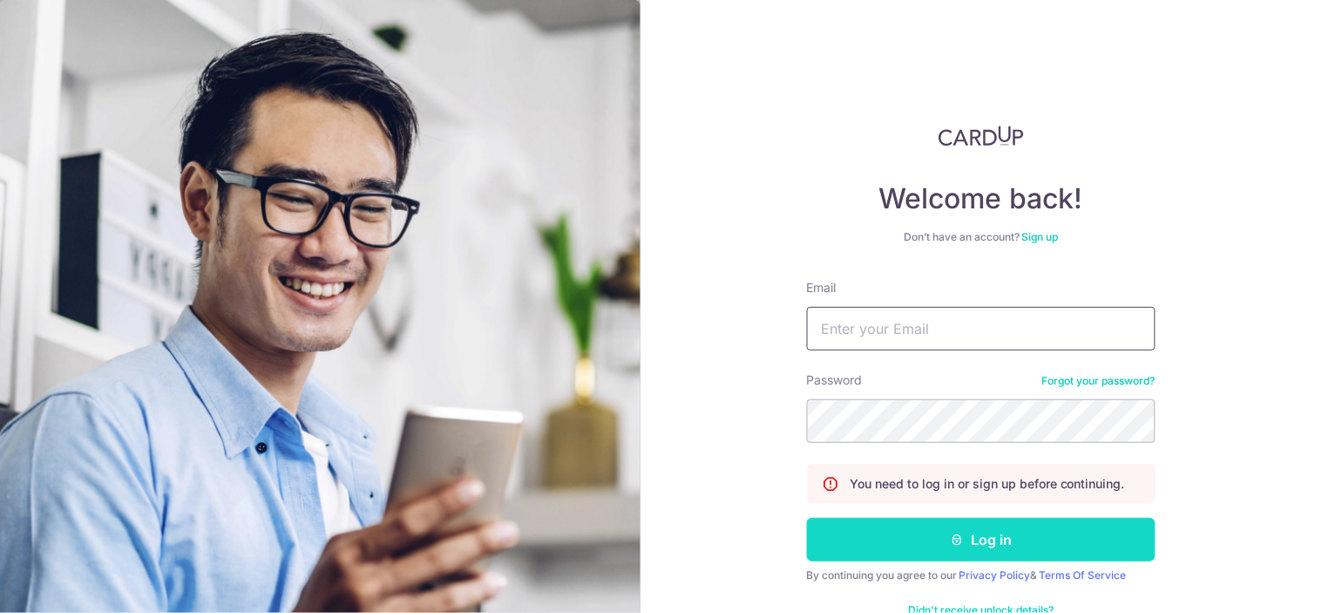
type input "jonathanfooyongjun@outlook.com"
click at [955, 550] on button "Log in" at bounding box center [981, 540] width 349 height 44
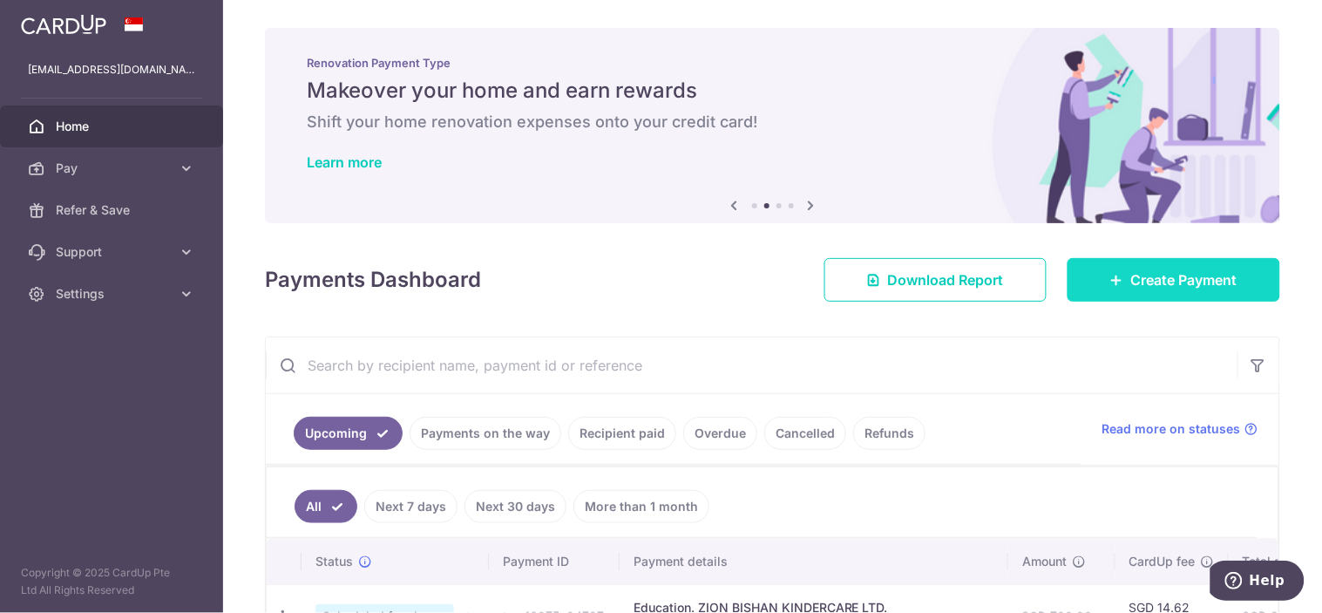
click at [1117, 283] on link "Create Payment" at bounding box center [1174, 280] width 213 height 44
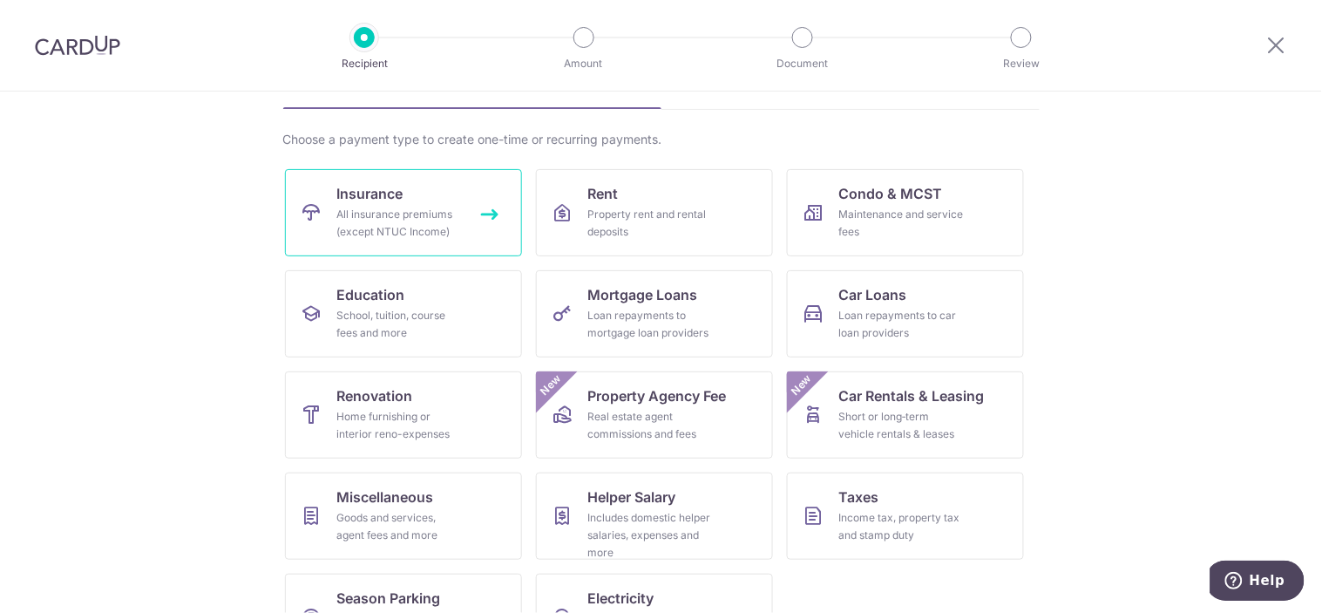
scroll to position [166, 0]
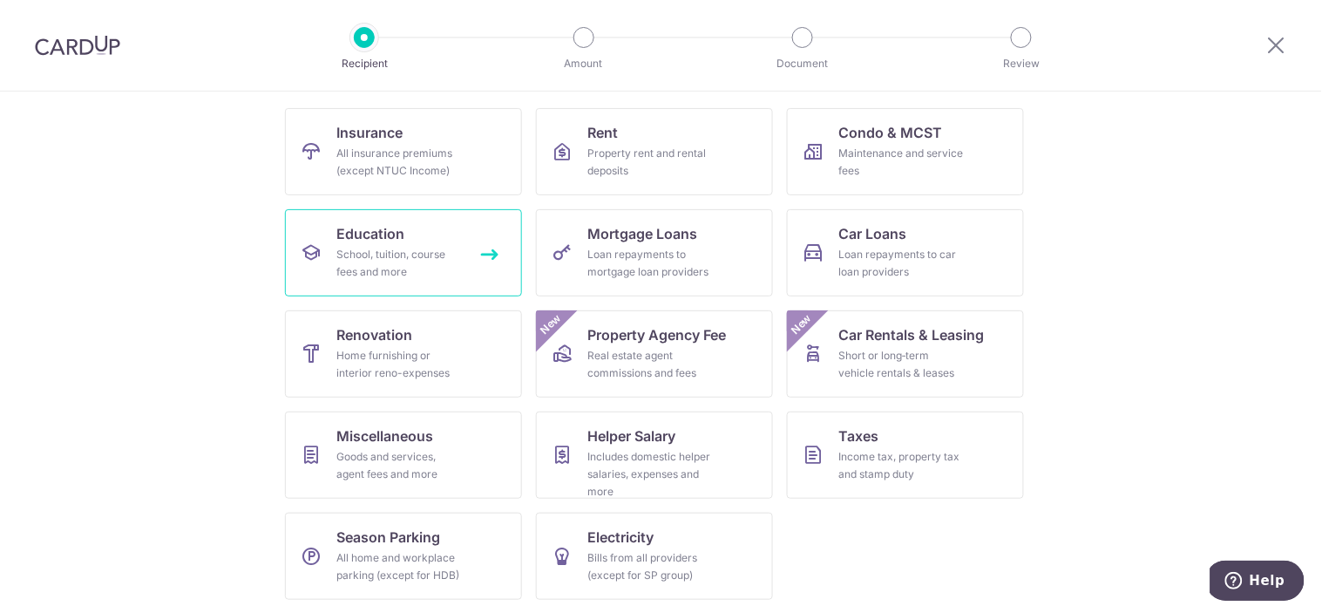
click at [412, 251] on div "School, tuition, course fees and more" at bounding box center [399, 263] width 125 height 35
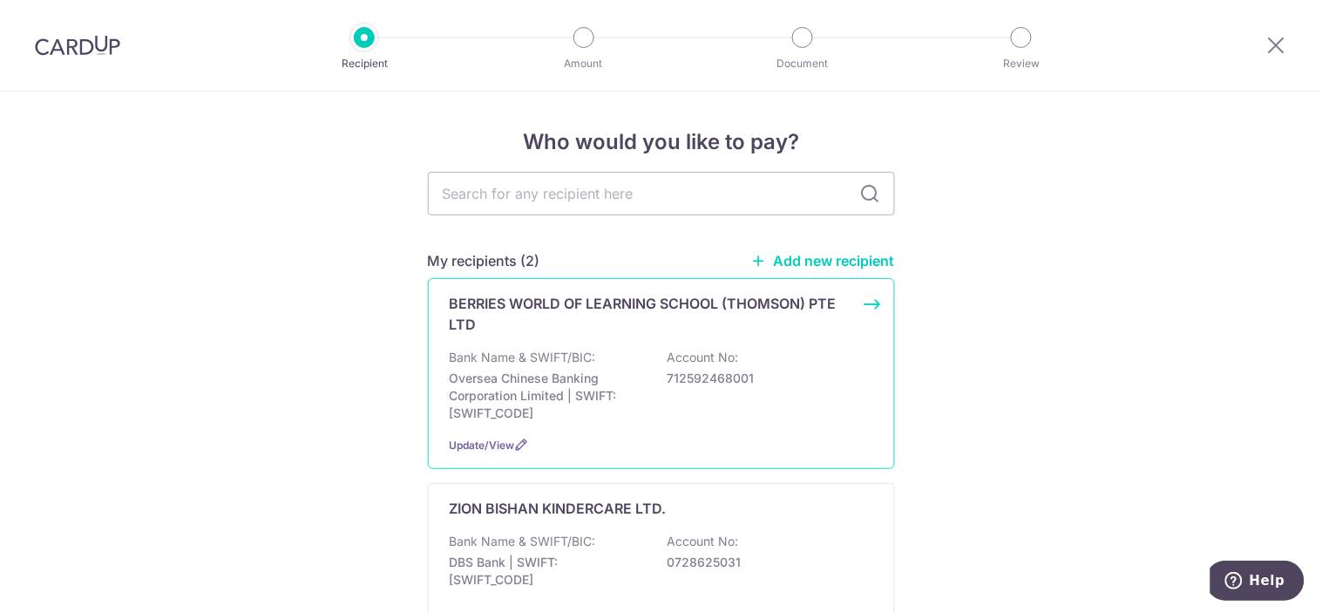
click at [770, 381] on p "712592468001" at bounding box center [765, 378] width 195 height 17
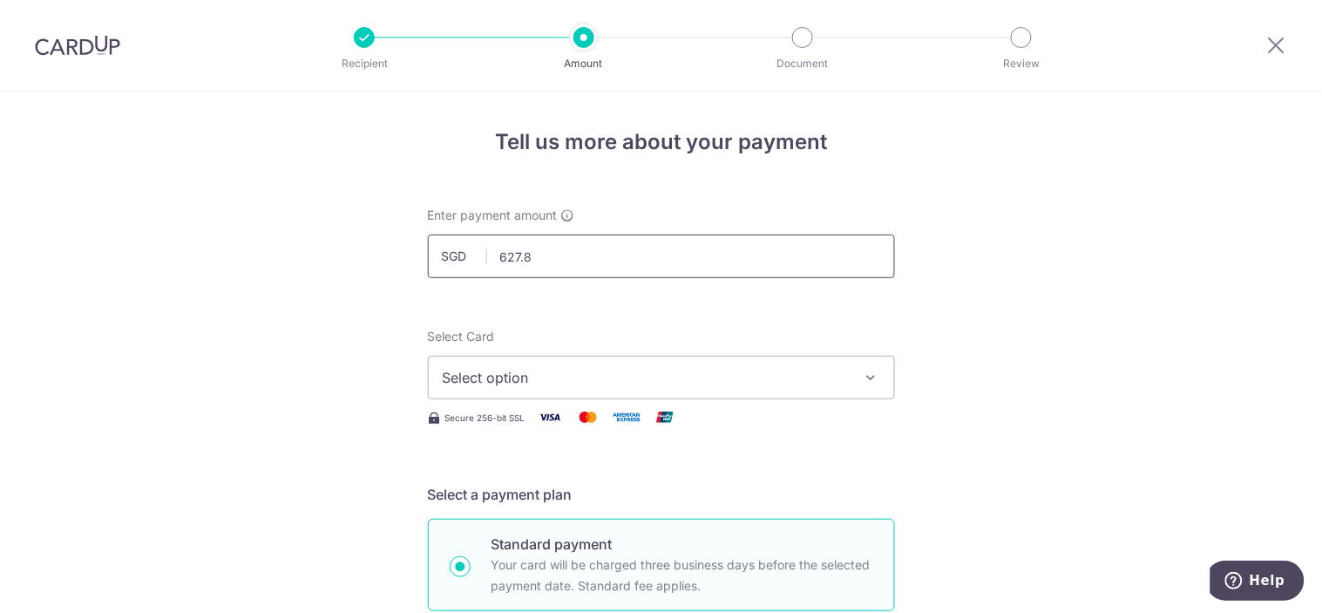
type input "627.84"
click at [863, 375] on icon "button" at bounding box center [871, 377] width 17 height 17
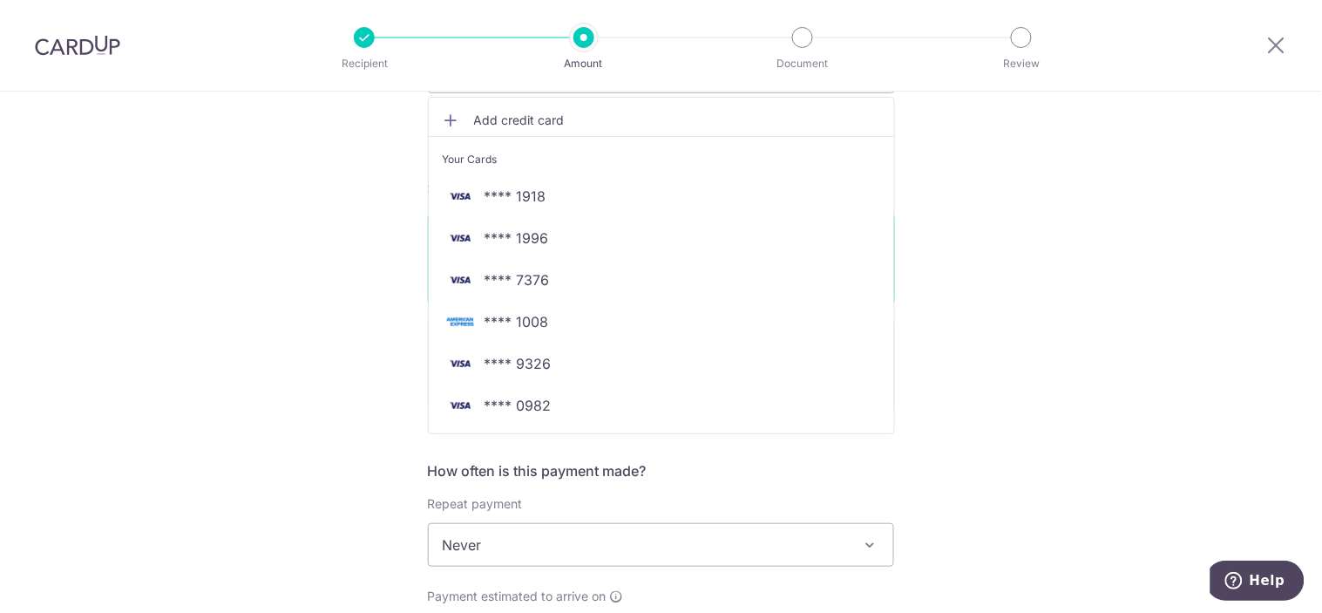
scroll to position [322, 0]
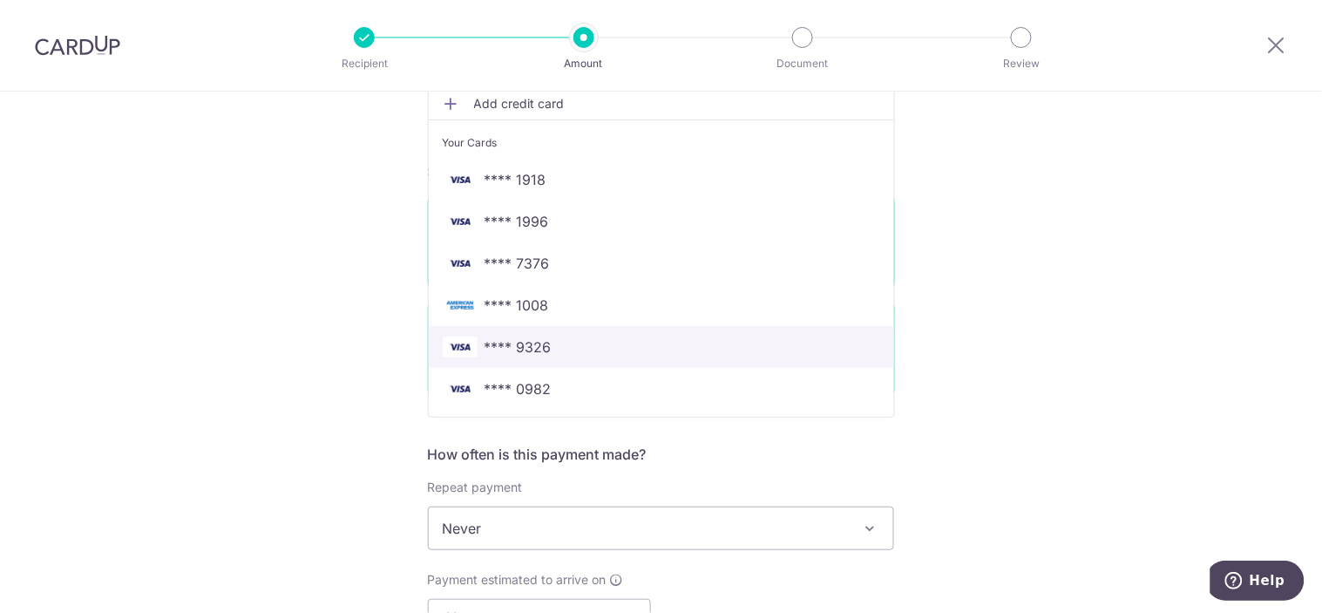
click at [544, 349] on span "**** 9326" at bounding box center [518, 346] width 67 height 21
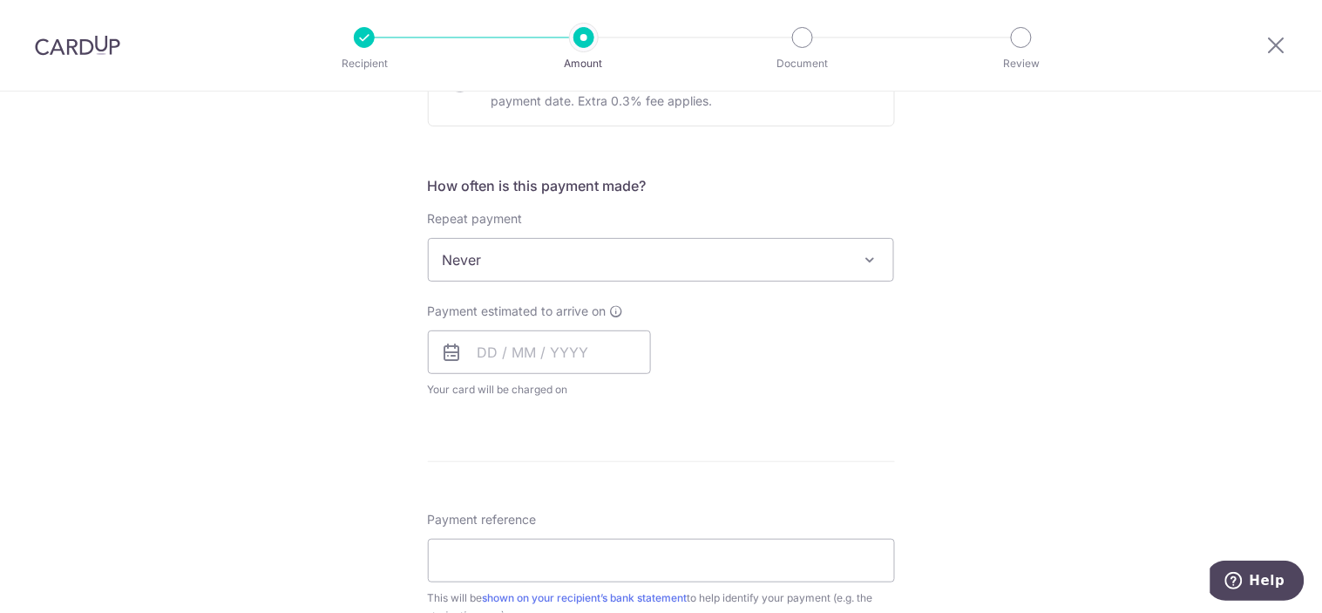
scroll to position [646, 0]
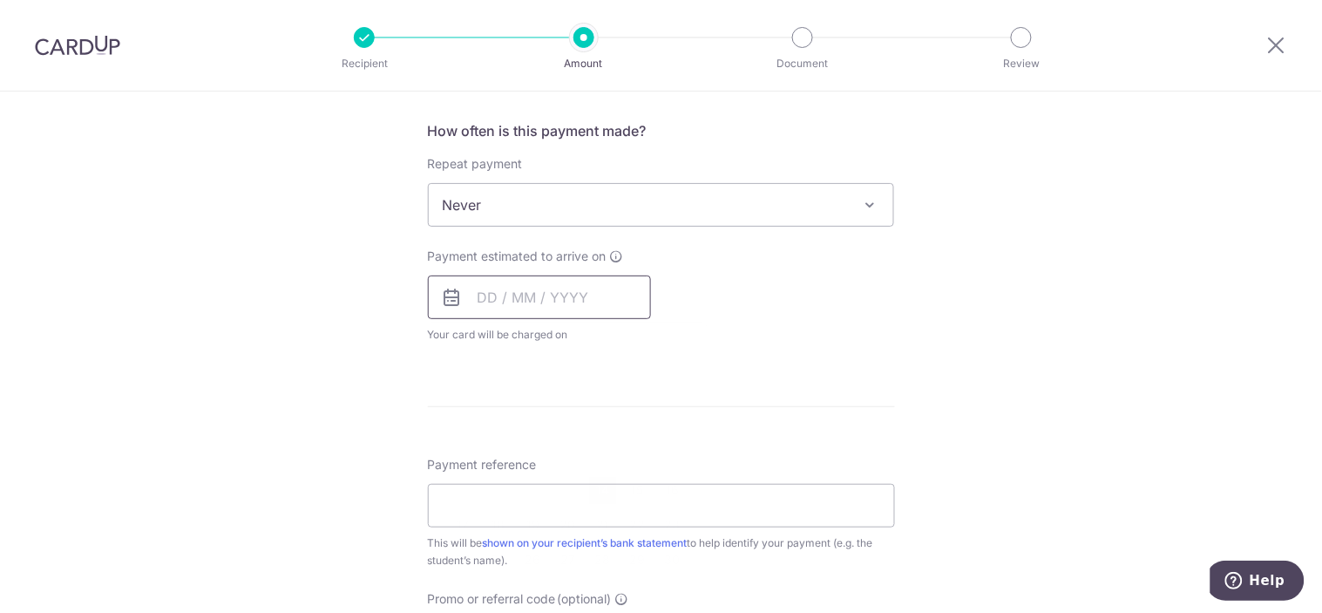
click at [565, 298] on input "text" at bounding box center [539, 297] width 223 height 44
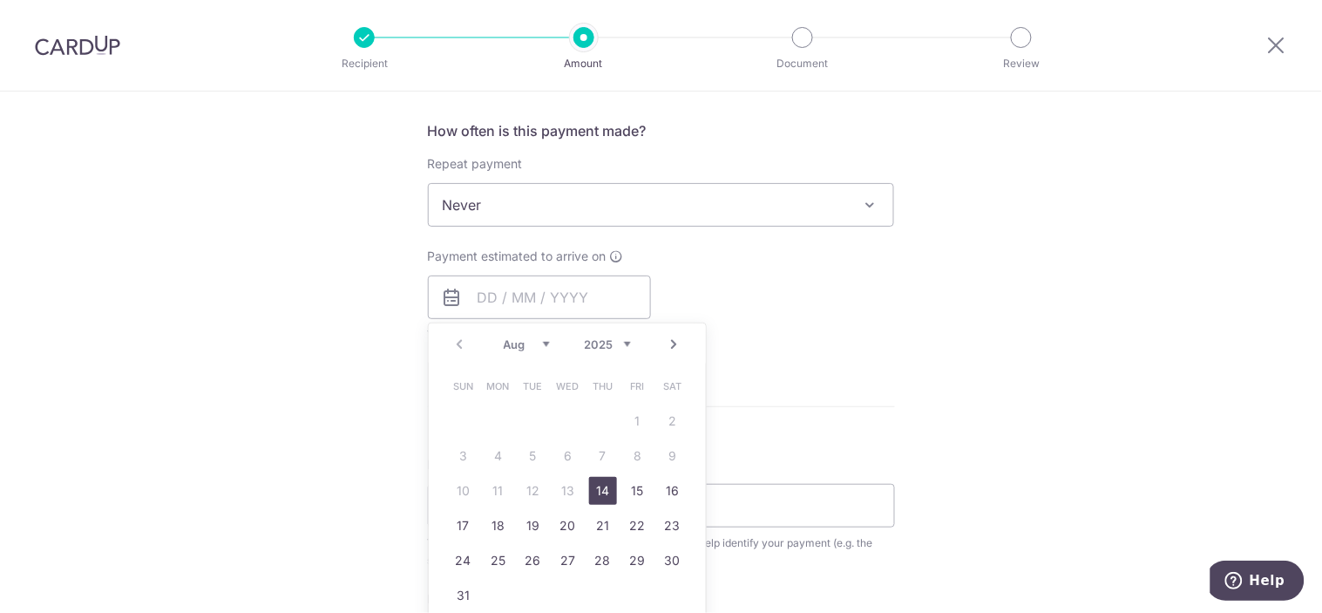
click at [589, 489] on link "14" at bounding box center [603, 491] width 28 height 28
type input "14/08/2025"
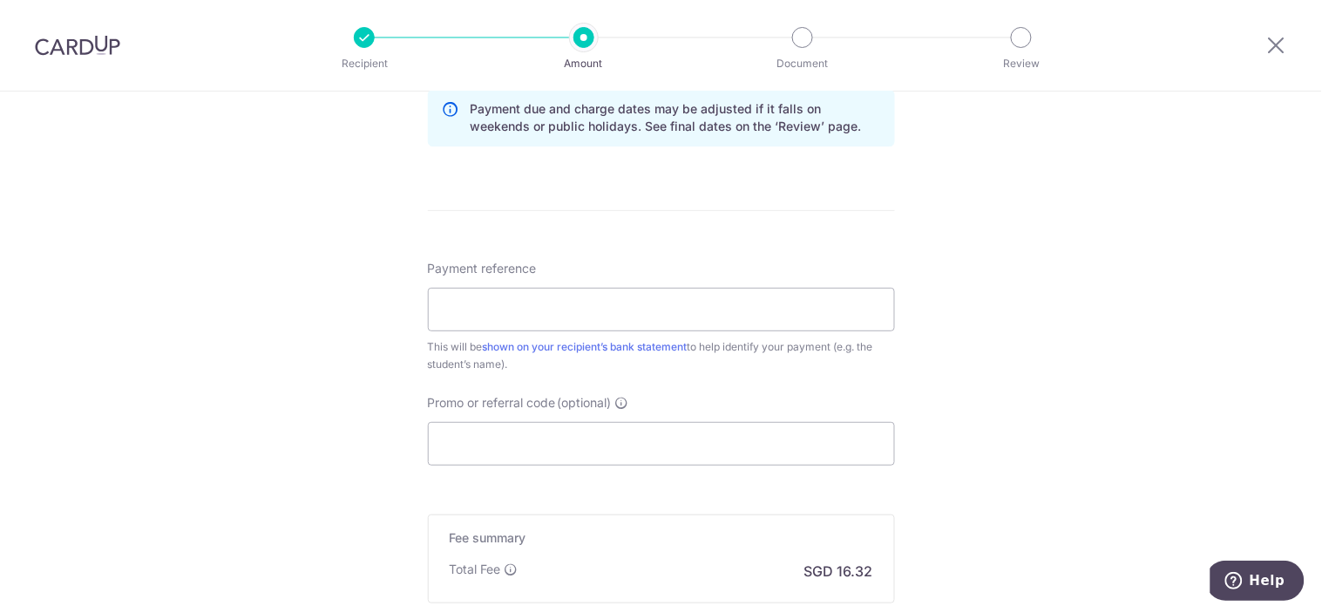
scroll to position [968, 0]
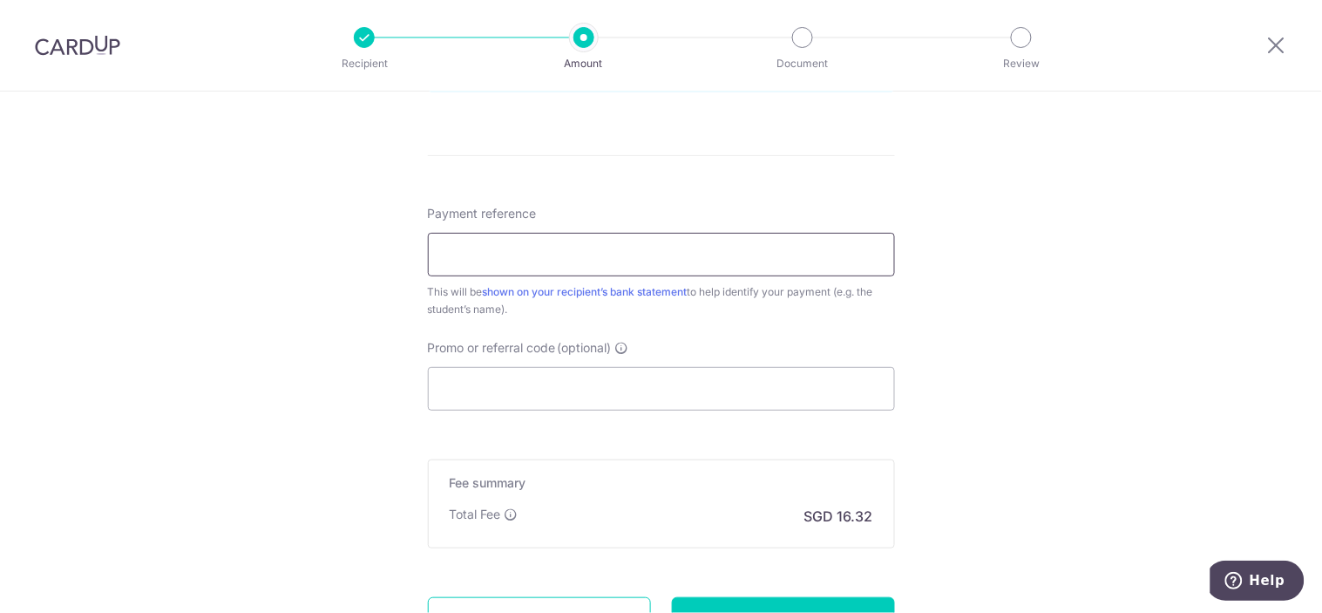
click at [568, 259] on input "Payment reference" at bounding box center [661, 255] width 467 height 44
type input "b"
type input "BERRIES627.84"
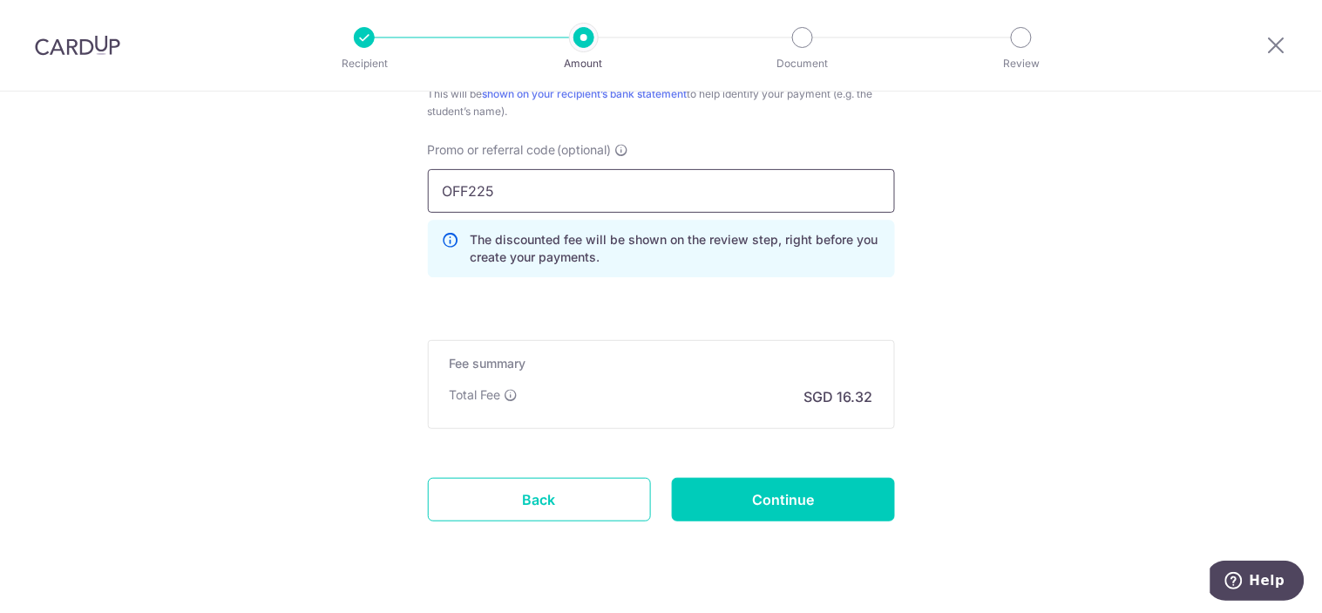
scroll to position [1205, 0]
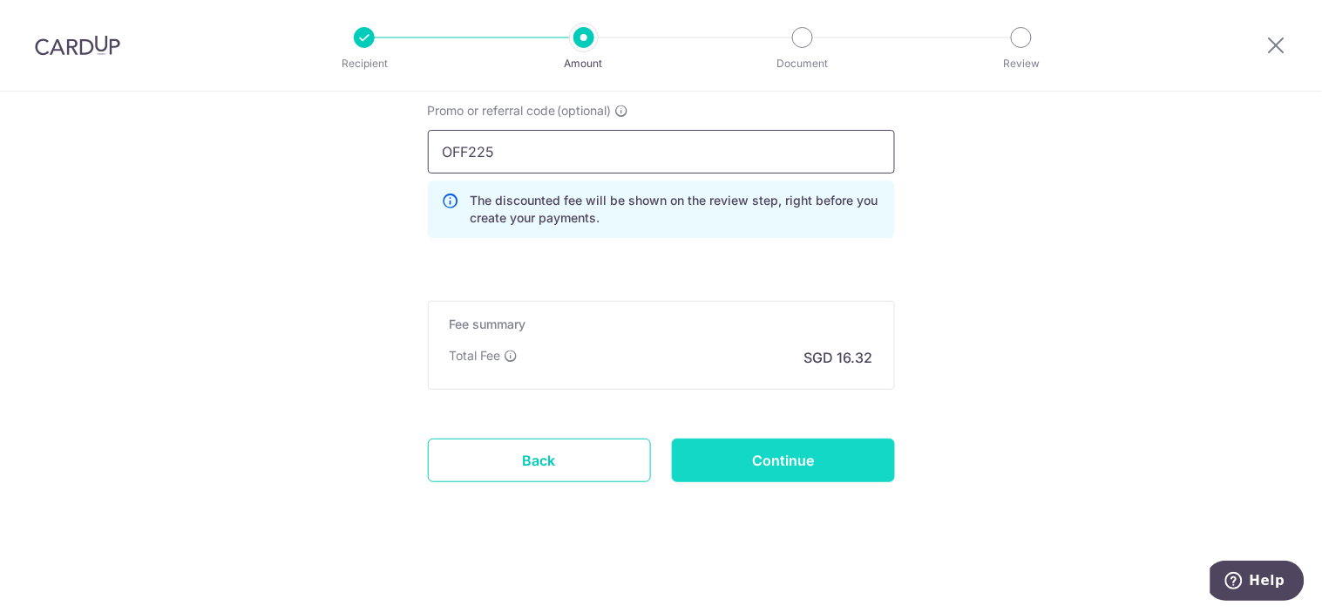
type input "OFF225"
click at [824, 465] on input "Continue" at bounding box center [783, 460] width 223 height 44
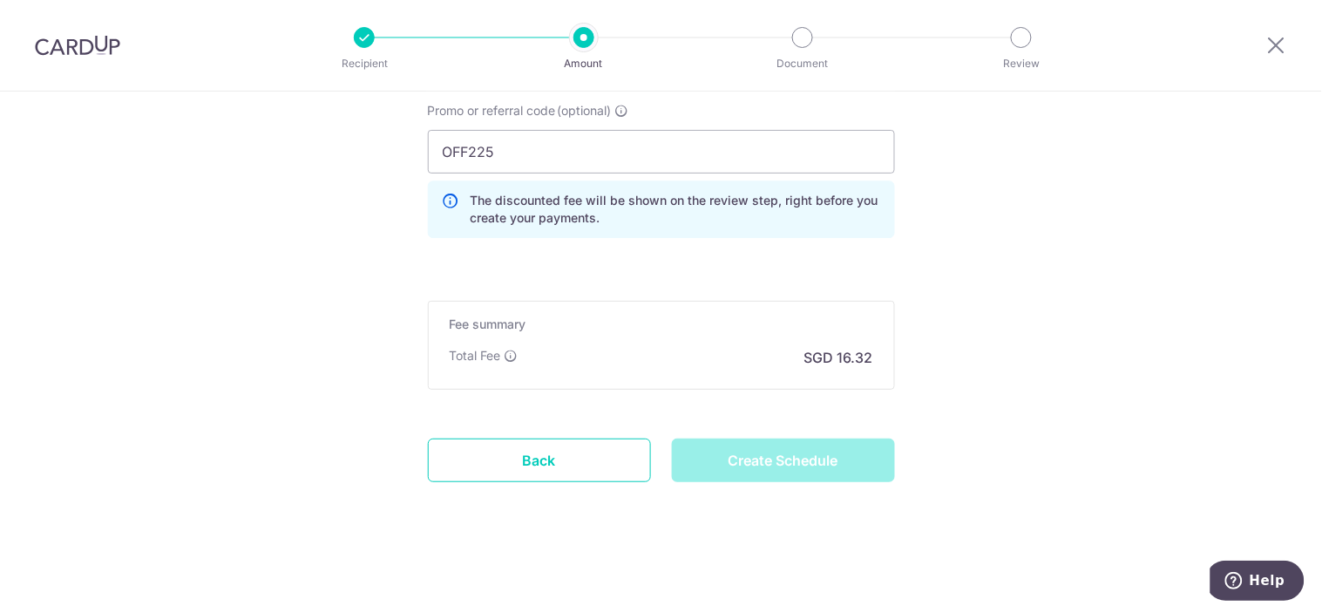
type input "Create Schedule"
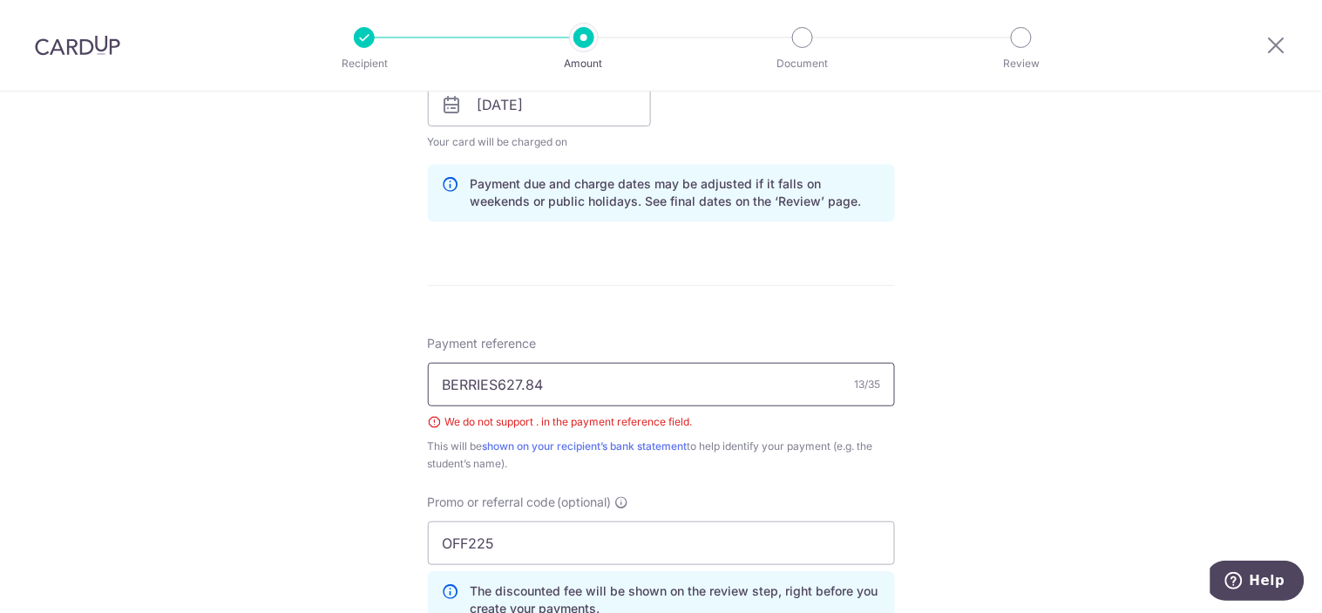
click at [676, 386] on input "BERRIES627.84" at bounding box center [661, 385] width 467 height 44
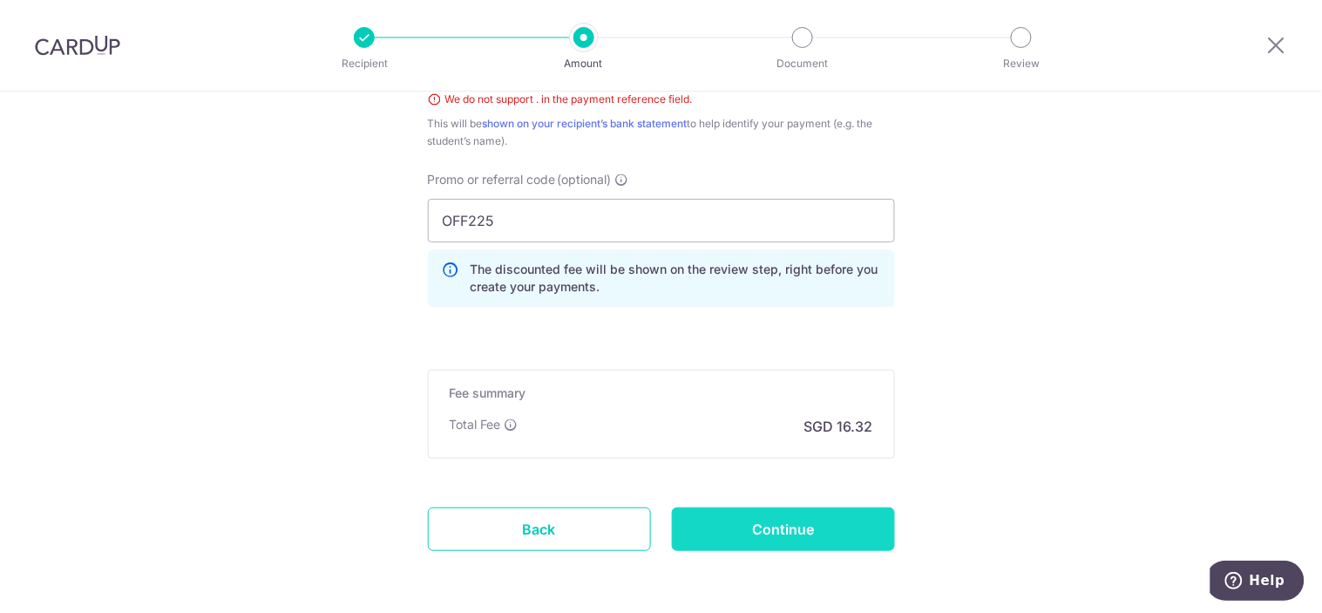
type input "BERRIES.J240750"
click at [779, 534] on input "Continue" at bounding box center [783, 529] width 223 height 44
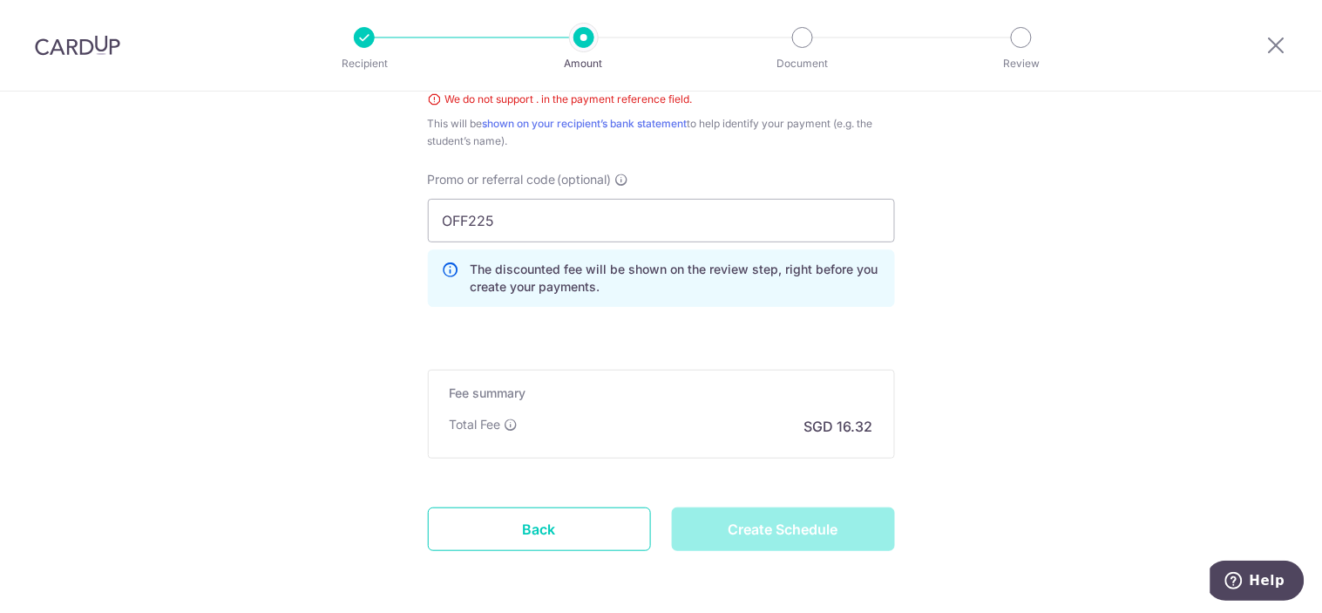
type input "Create Schedule"
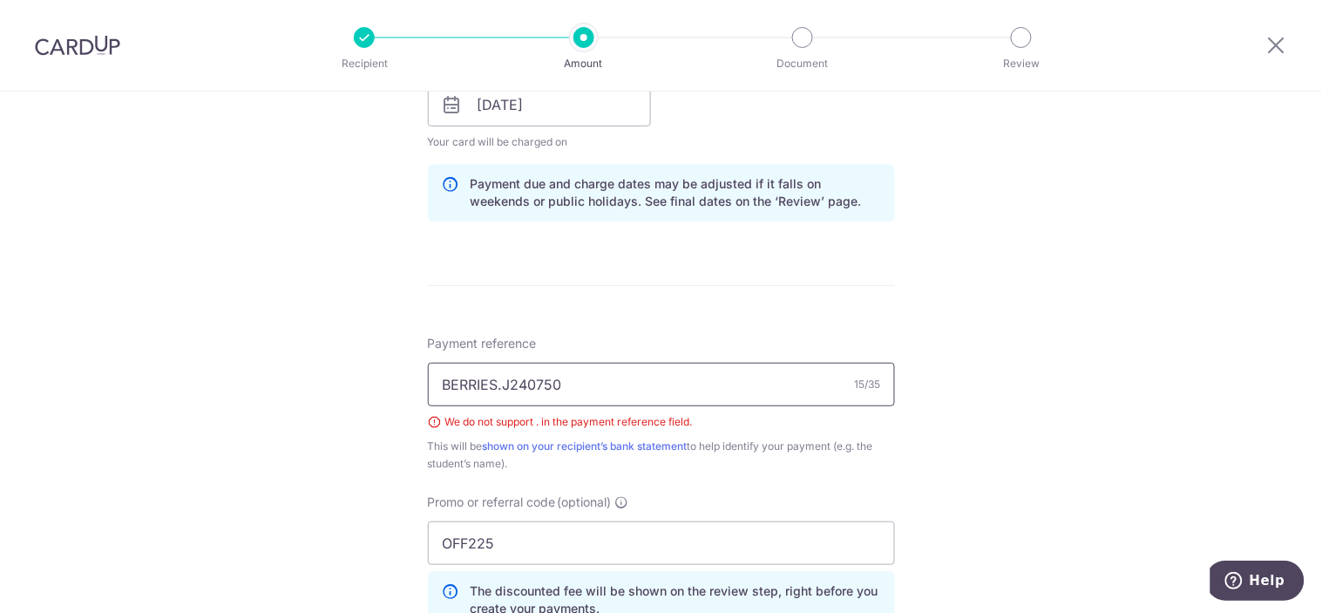
click at [498, 390] on input "BERRIES.J240750" at bounding box center [661, 385] width 467 height 44
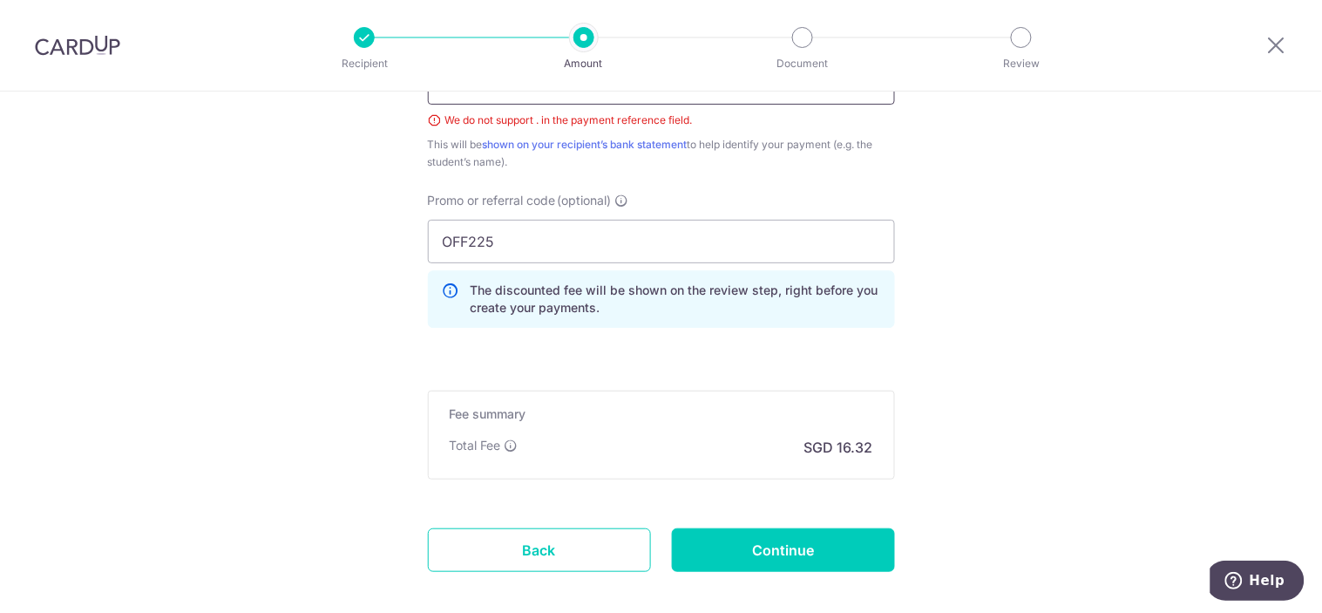
scroll to position [1230, 0]
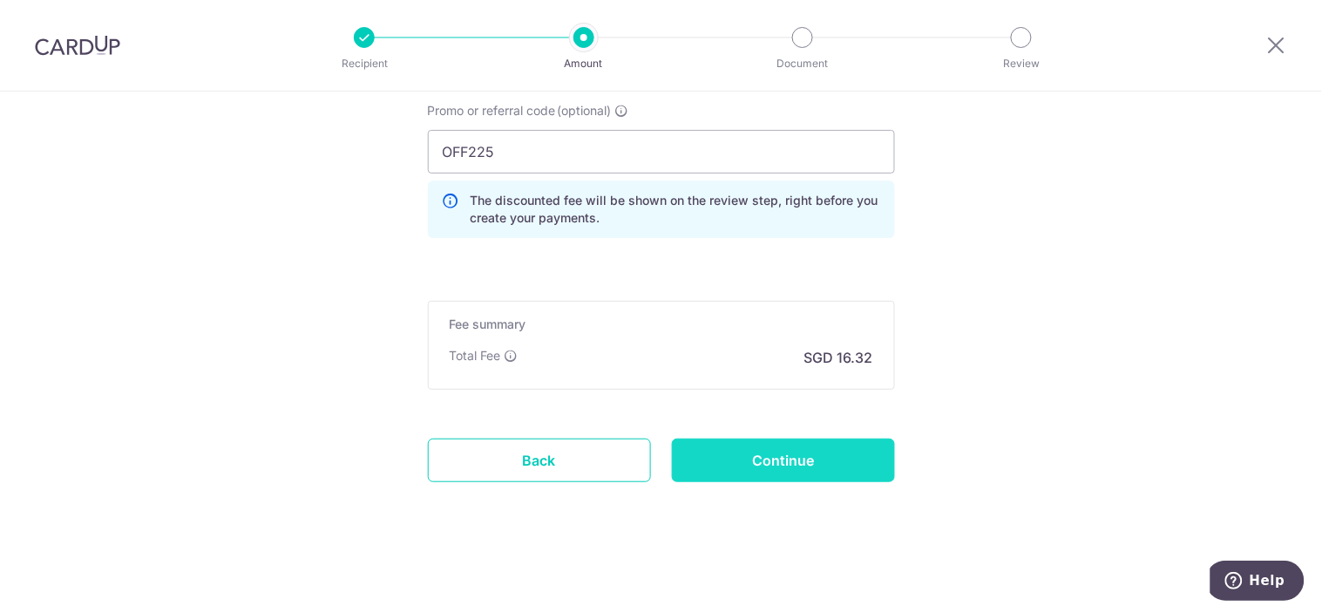
type input "BERRIESJ240750"
click at [764, 474] on input "Continue" at bounding box center [783, 460] width 223 height 44
type input "Create Schedule"
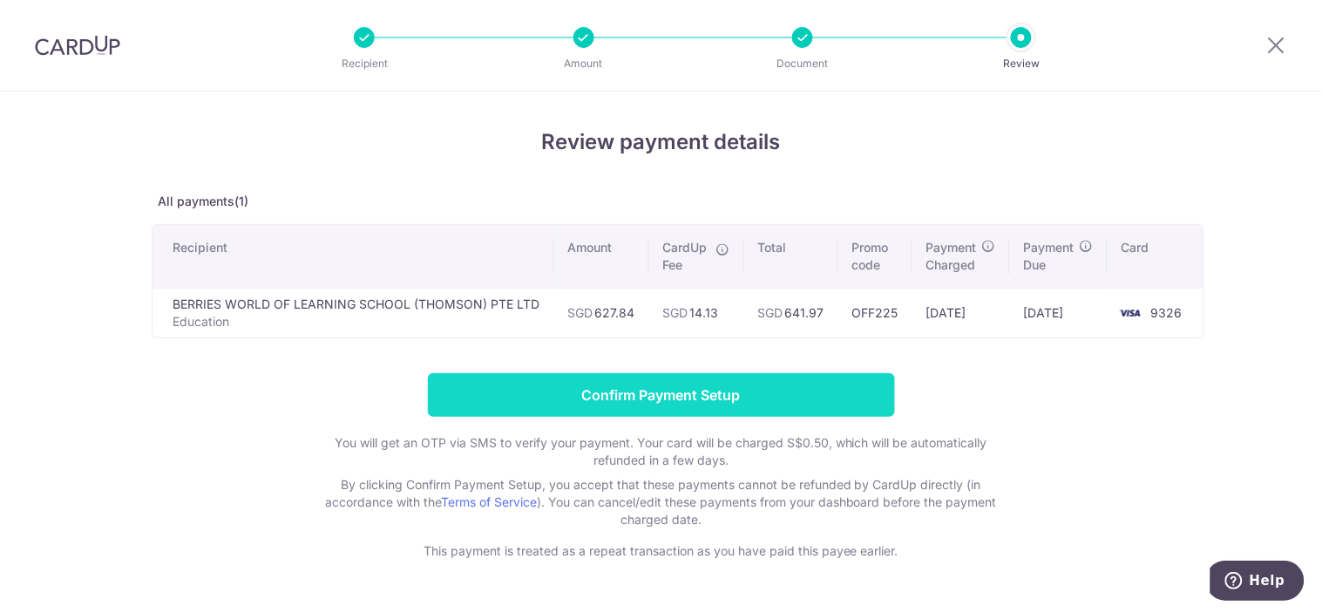
click at [639, 397] on input "Confirm Payment Setup" at bounding box center [661, 395] width 467 height 44
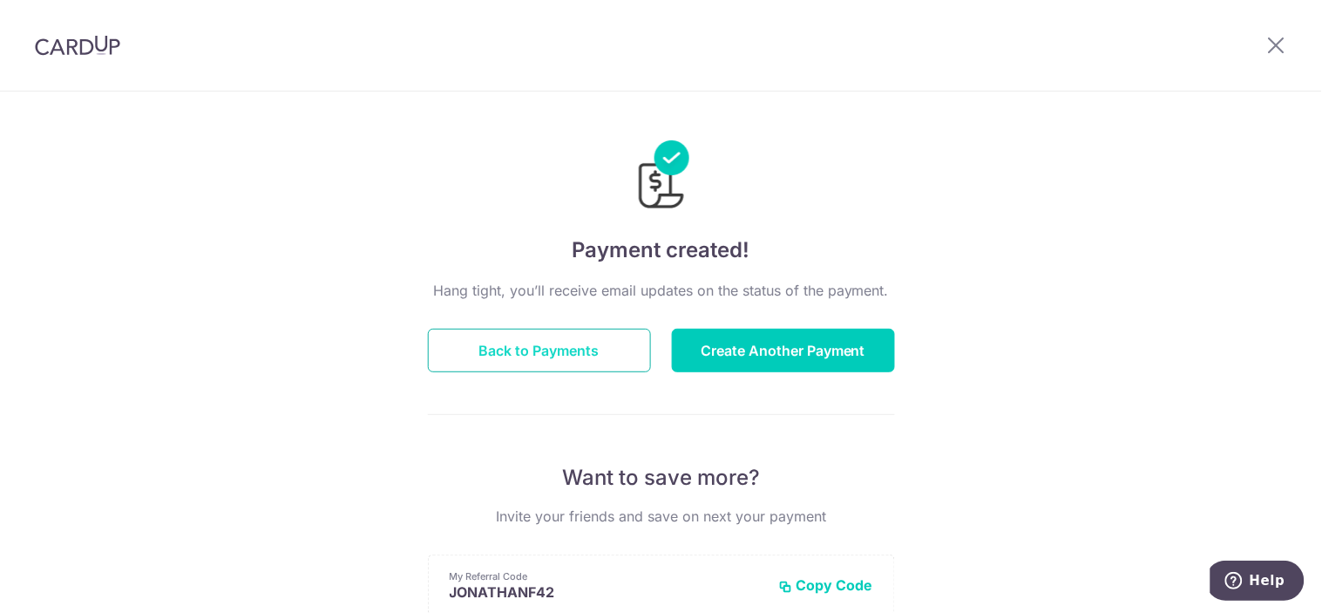
click at [560, 349] on button "Back to Payments" at bounding box center [539, 351] width 223 height 44
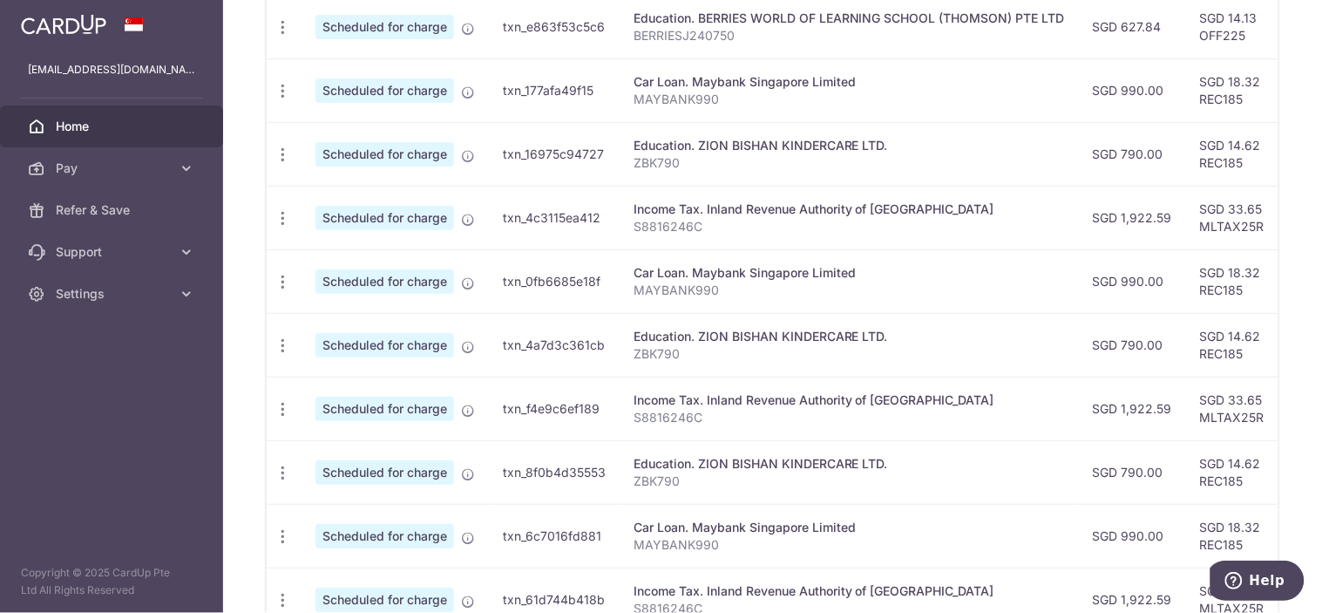
scroll to position [746, 0]
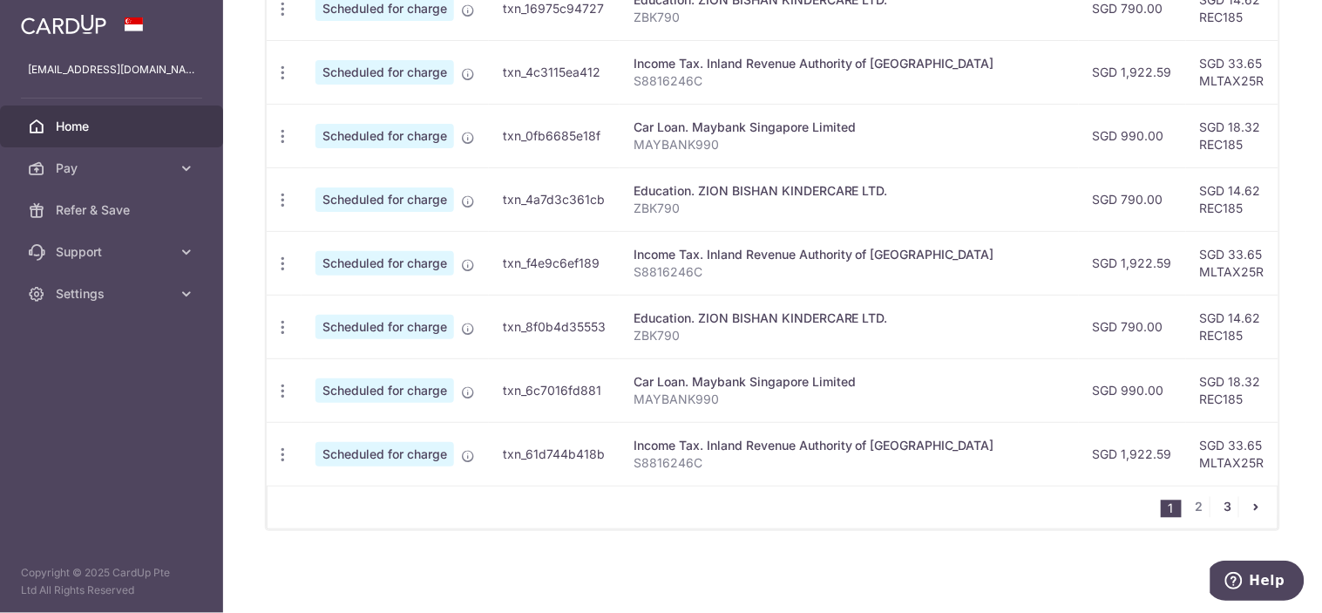
click at [1217, 506] on link "3" at bounding box center [1227, 507] width 21 height 21
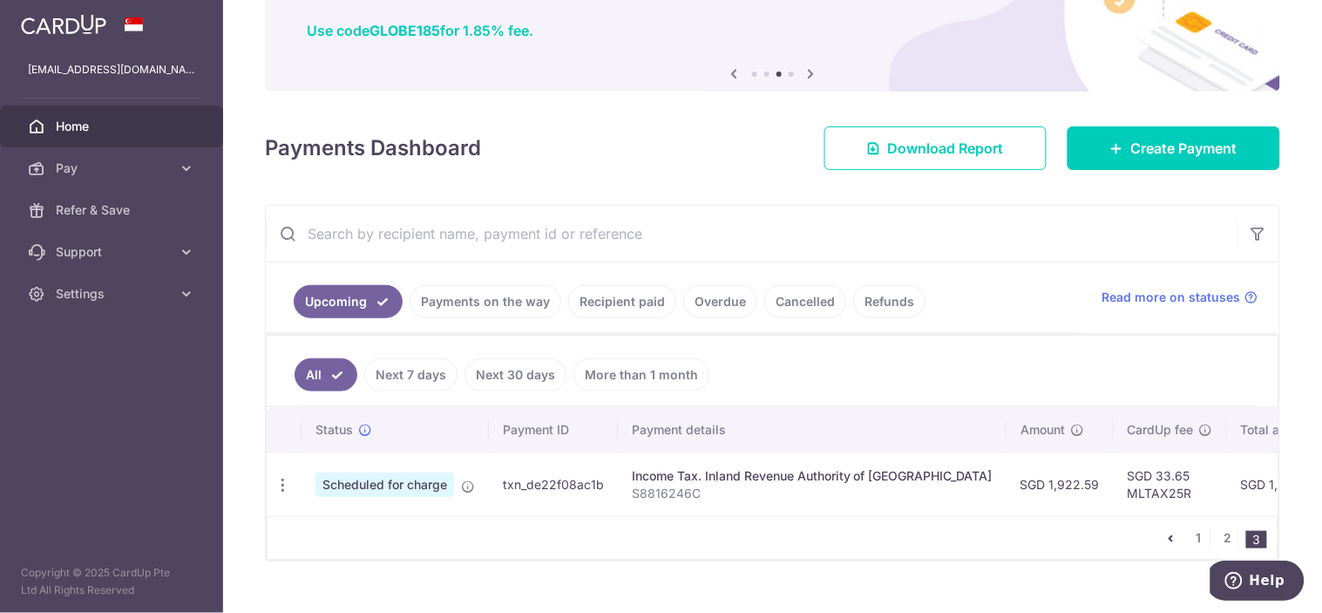
scroll to position [173, 0]
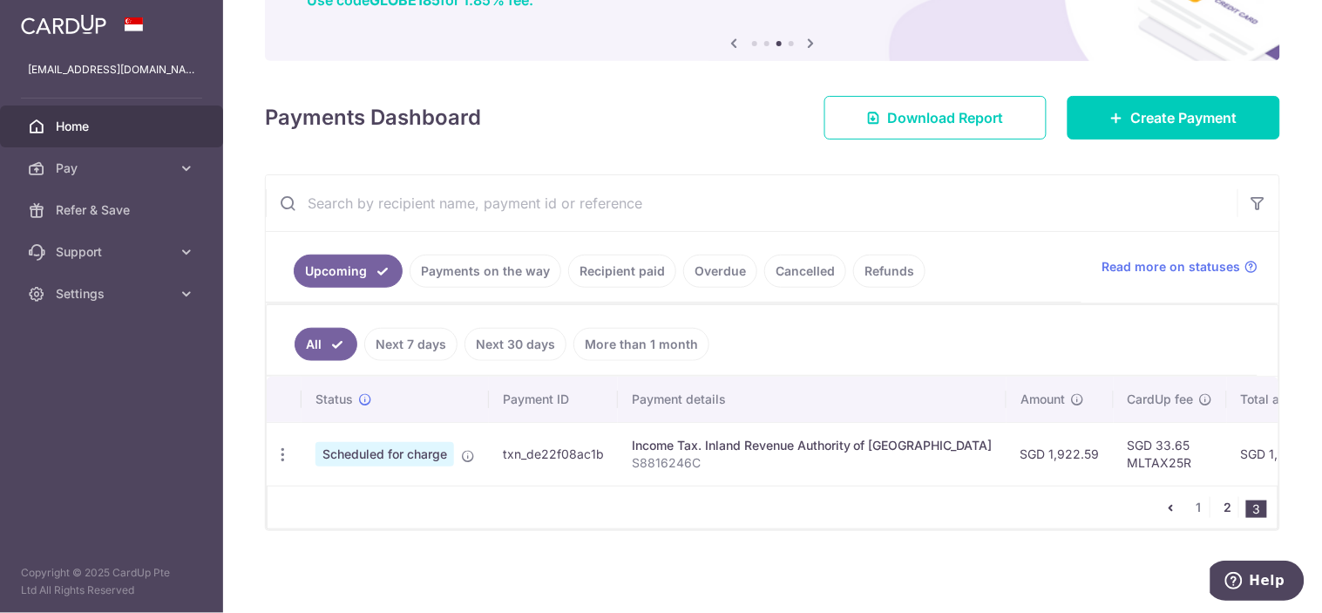
click at [1217, 503] on link "2" at bounding box center [1227, 507] width 21 height 21
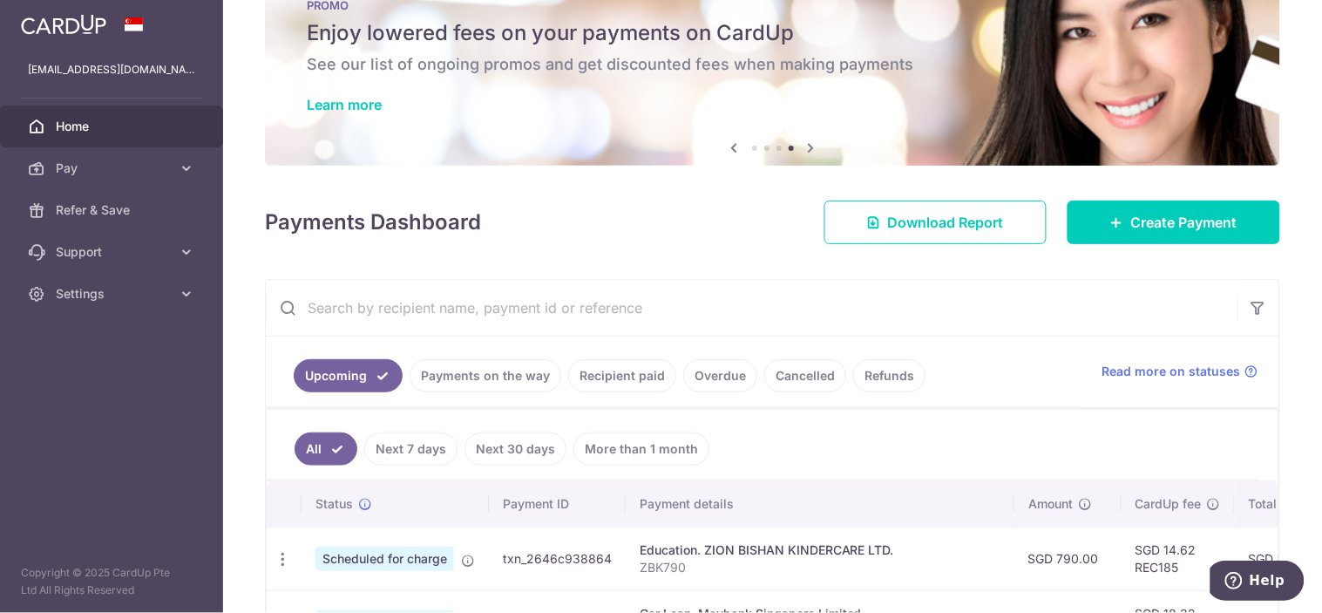
scroll to position [0, 0]
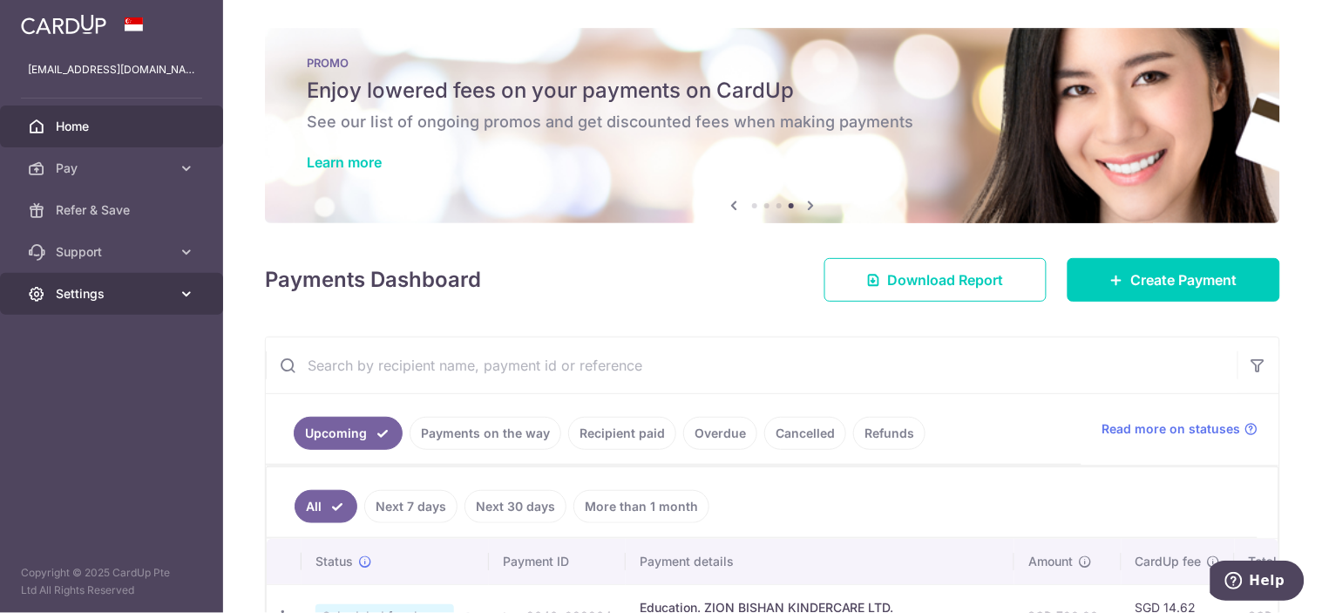
click at [98, 286] on span "Settings" at bounding box center [113, 293] width 115 height 17
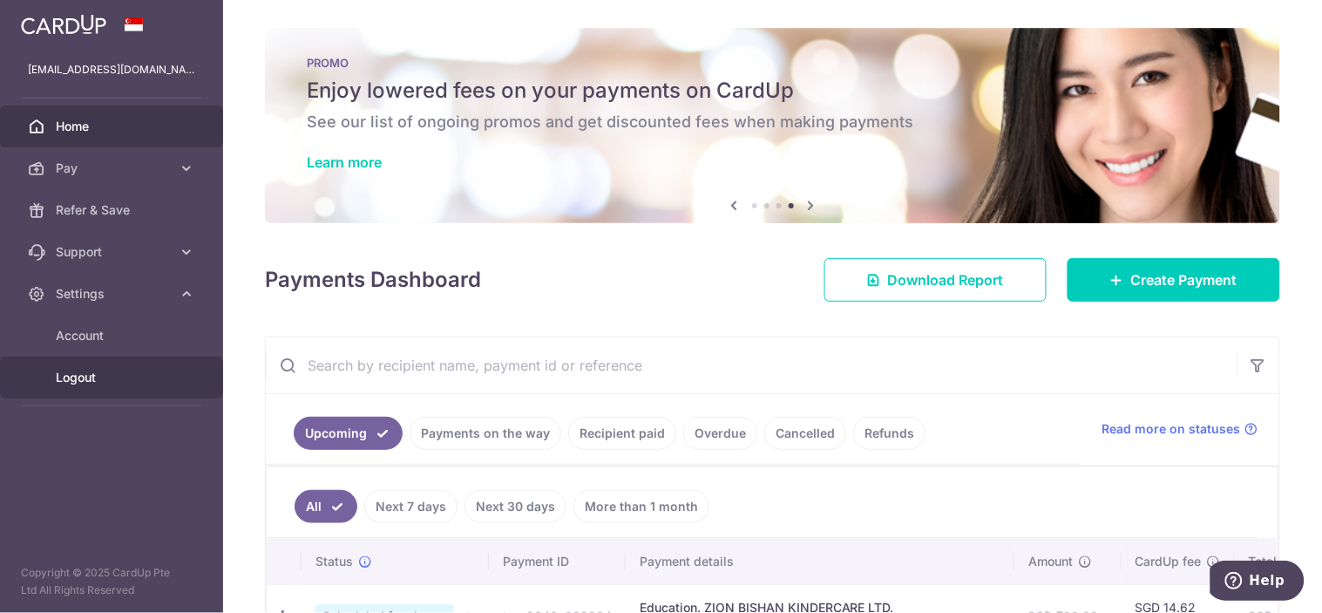
click at [105, 375] on span "Logout" at bounding box center [113, 377] width 115 height 17
